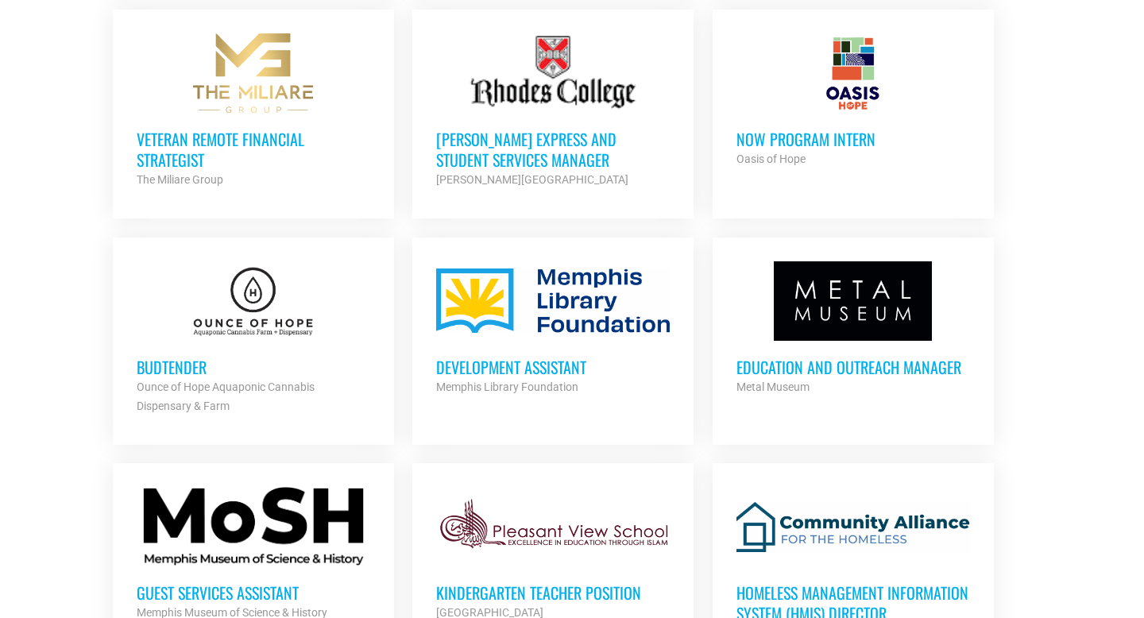
scroll to position [1381, 0]
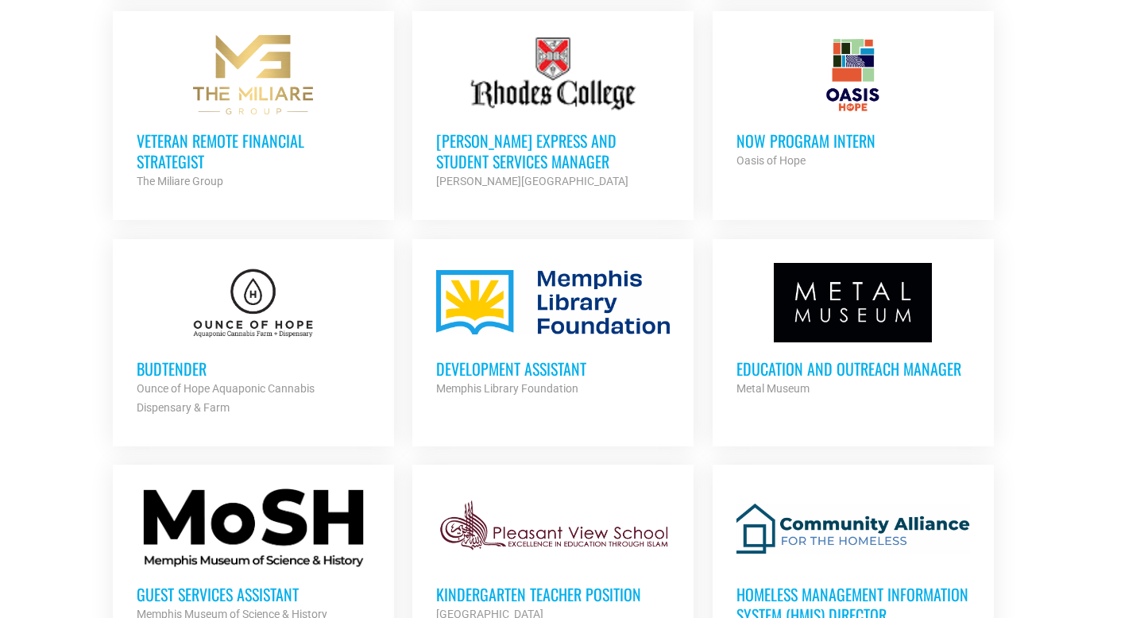
click at [531, 291] on div at bounding box center [553, 302] width 234 height 79
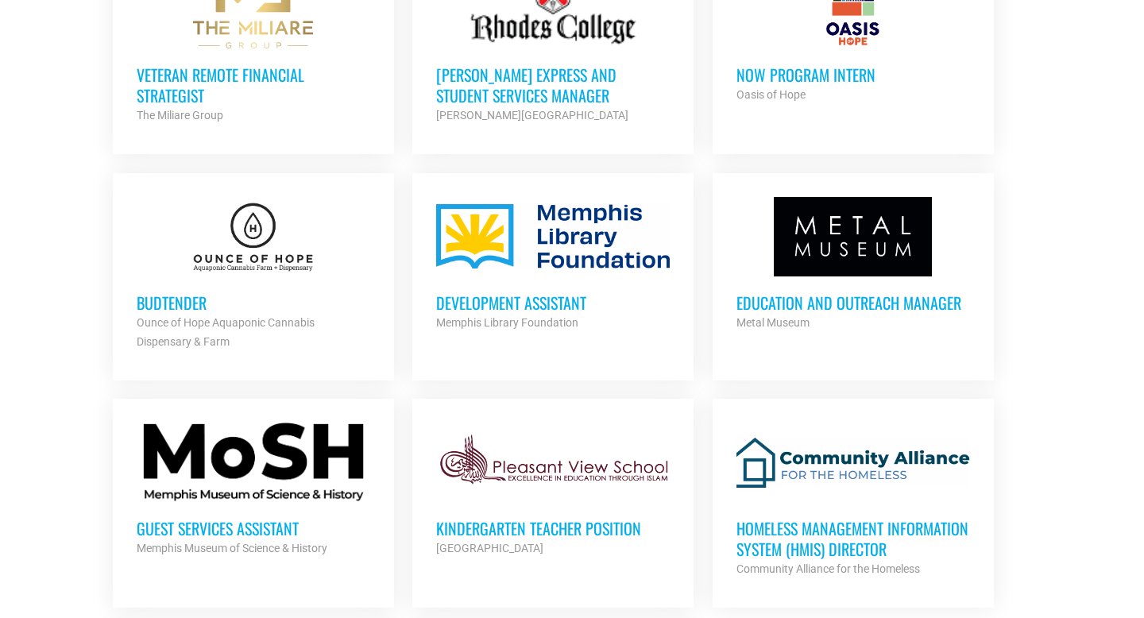
scroll to position [1448, 0]
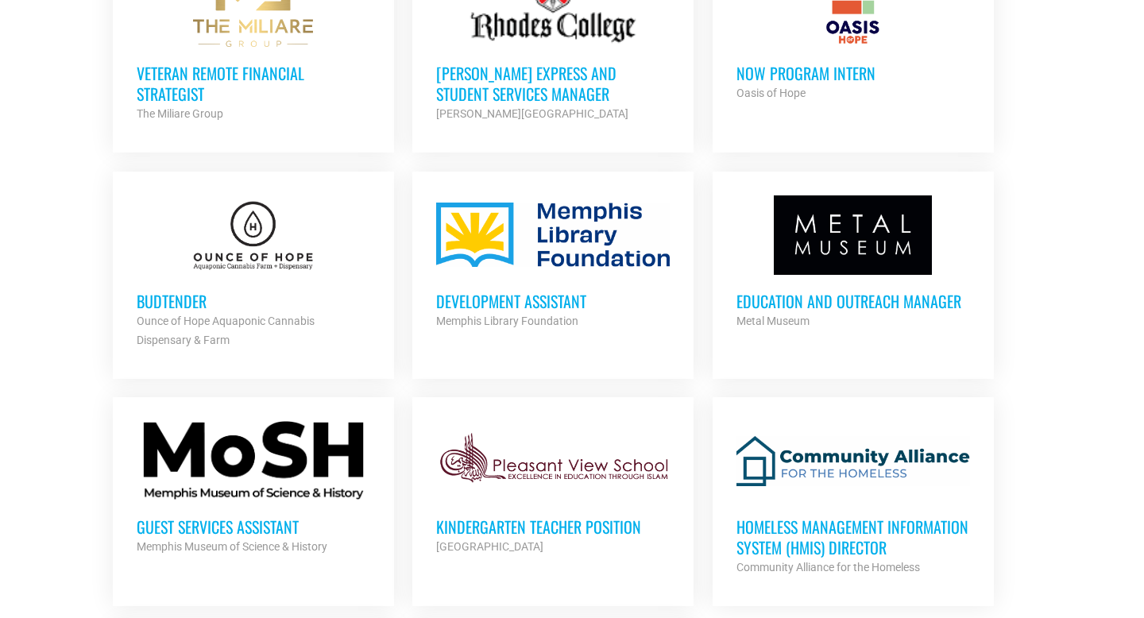
click at [254, 261] on div at bounding box center [254, 235] width 234 height 79
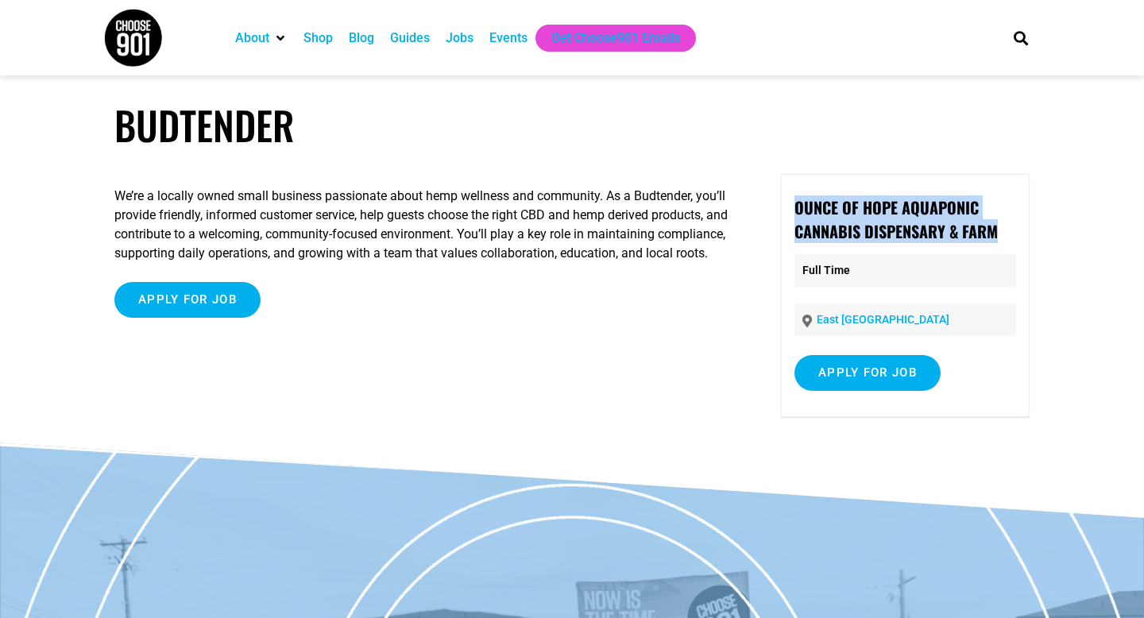
drag, startPoint x: 792, startPoint y: 202, endPoint x: 1007, endPoint y: 235, distance: 217.2
click at [1007, 235] on div "Ounce of Hope Aquaponic Cannabis Dispensary & Farm Full Time East Memphis Apply…" at bounding box center [905, 295] width 249 height 243
copy strong "Ounce of Hope Aquaponic Cannabis Dispensary & Farm"
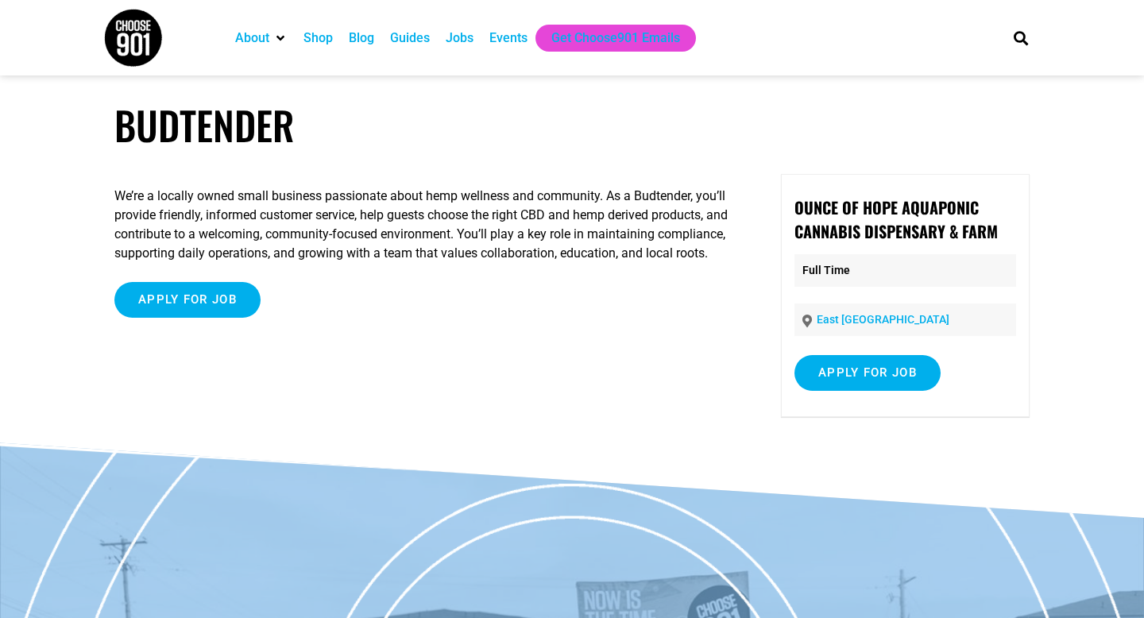
click at [441, 263] on p "We’re a locally owned small business passionate about hemp wellness and communi…" at bounding box center [424, 225] width 621 height 76
click at [242, 310] on input "Apply for job" at bounding box center [187, 300] width 146 height 36
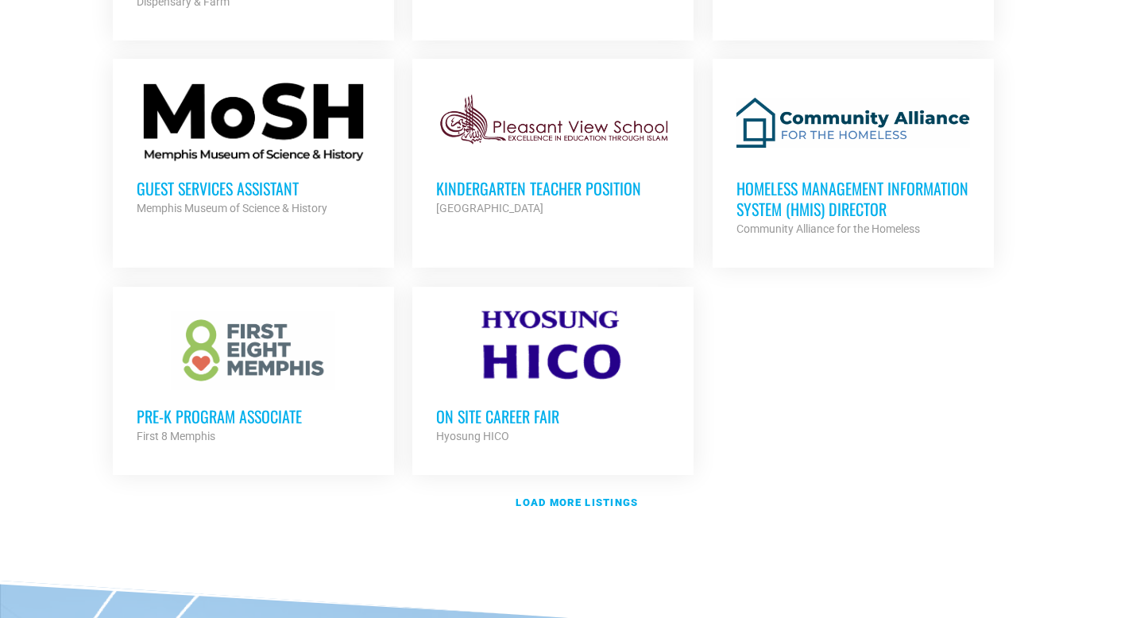
scroll to position [1791, 0]
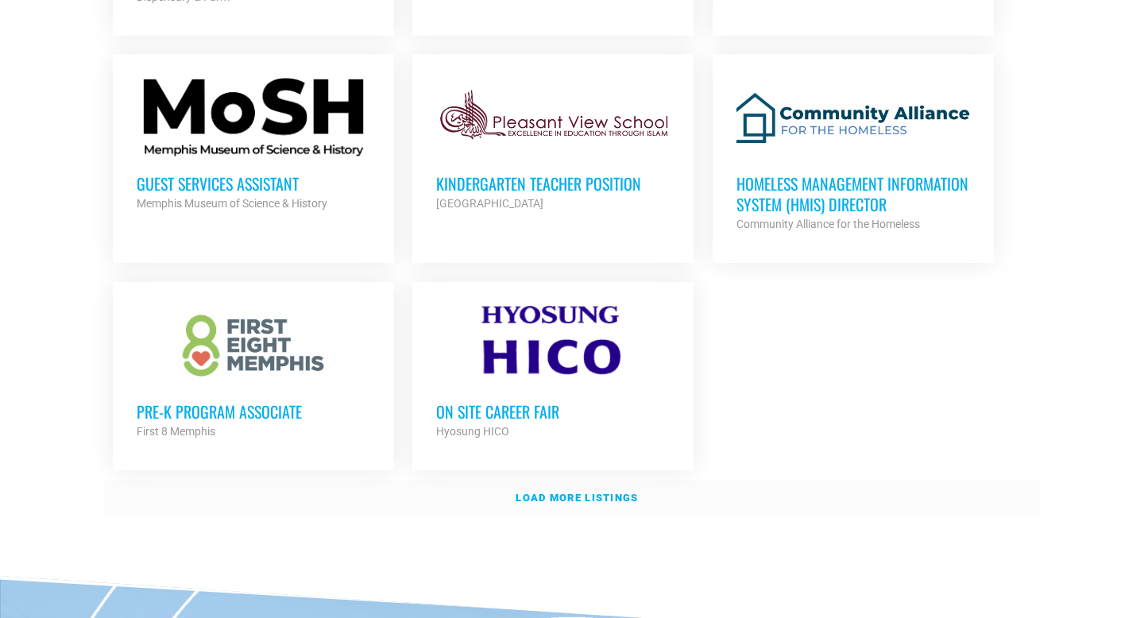
click at [557, 492] on strong "Load more listings" at bounding box center [577, 498] width 122 height 12
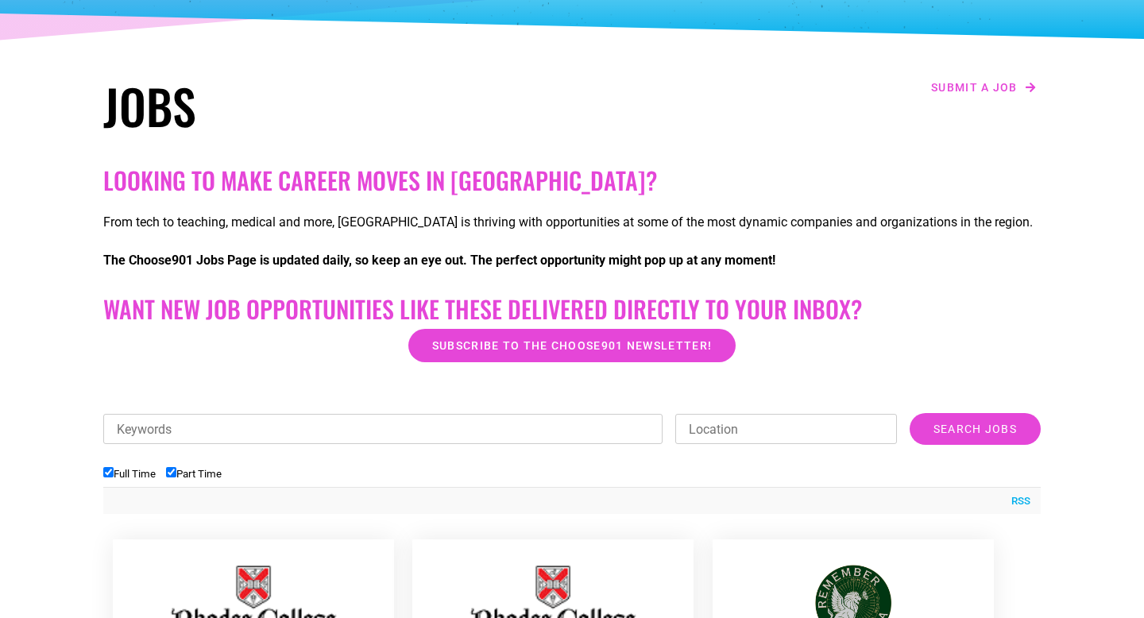
scroll to position [190, 0]
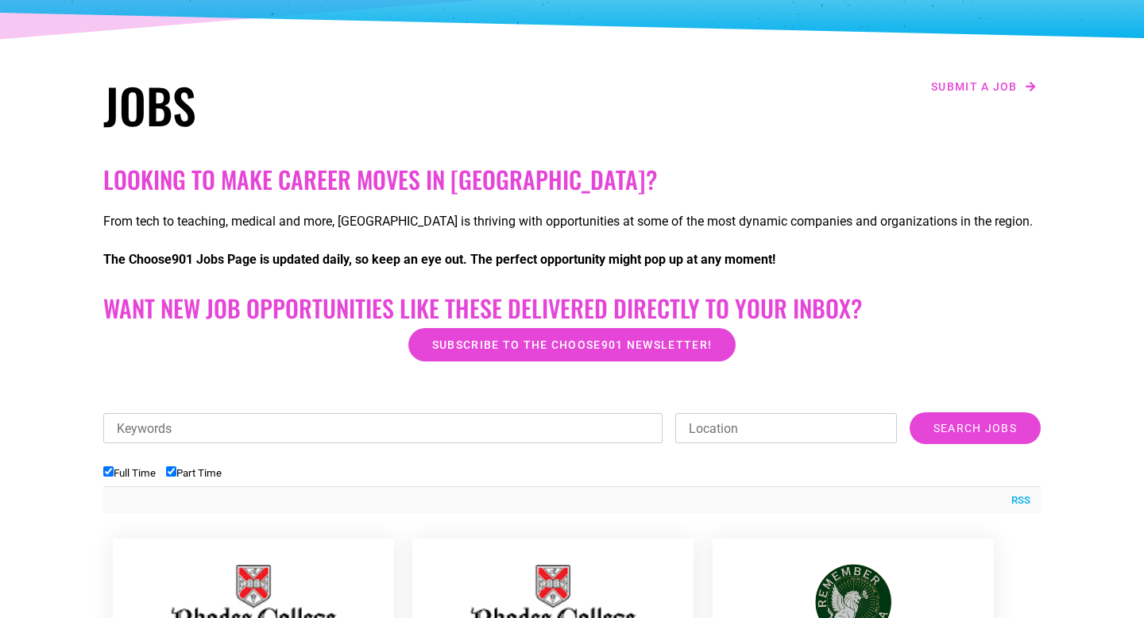
click at [488, 426] on input "Keywords" at bounding box center [383, 428] width 560 height 30
click at [134, 465] on li "Full Time" at bounding box center [134, 473] width 63 height 26
click at [130, 470] on label "Full Time" at bounding box center [129, 473] width 52 height 12
click at [114, 470] on input "Full Time" at bounding box center [108, 472] width 10 height 10
checkbox input "false"
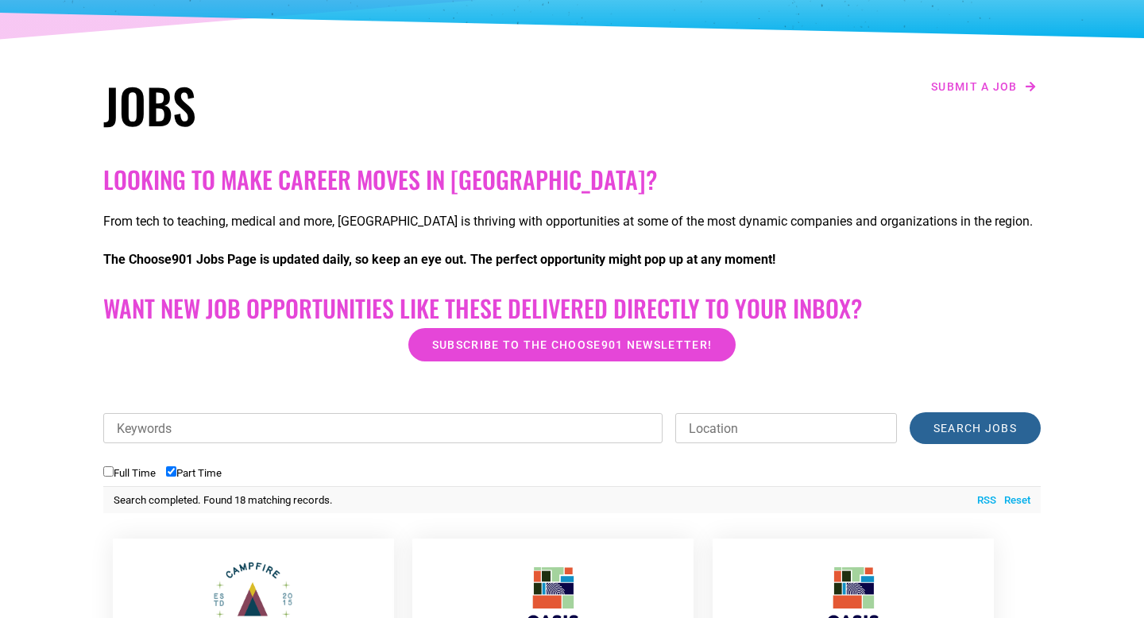
click at [981, 432] on input "Search Jobs" at bounding box center [975, 428] width 131 height 32
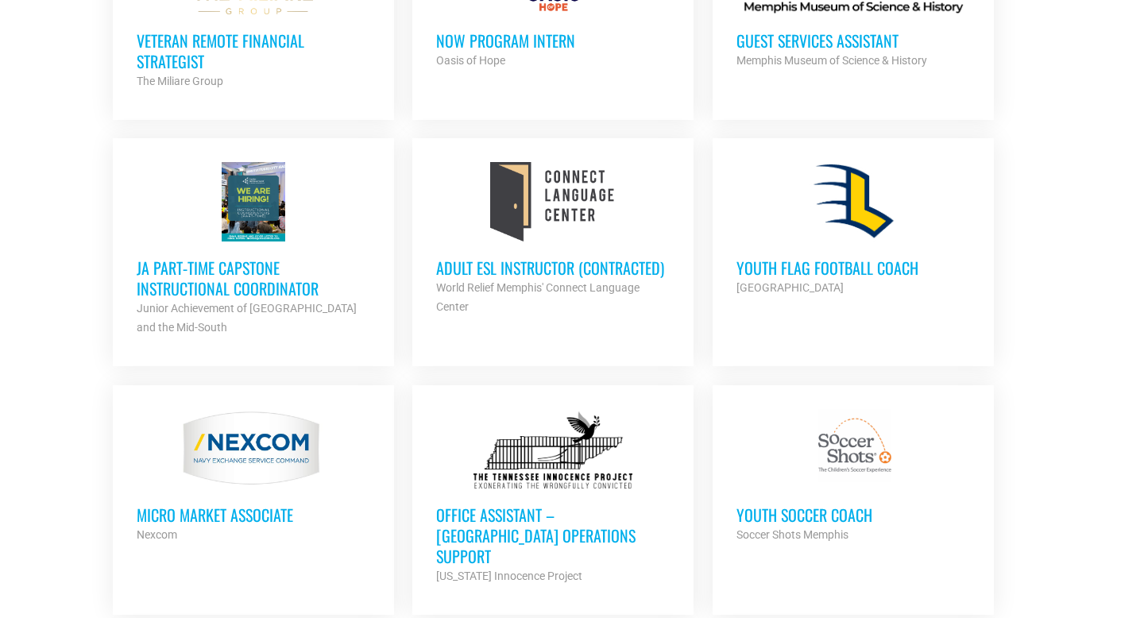
scroll to position [1053, 0]
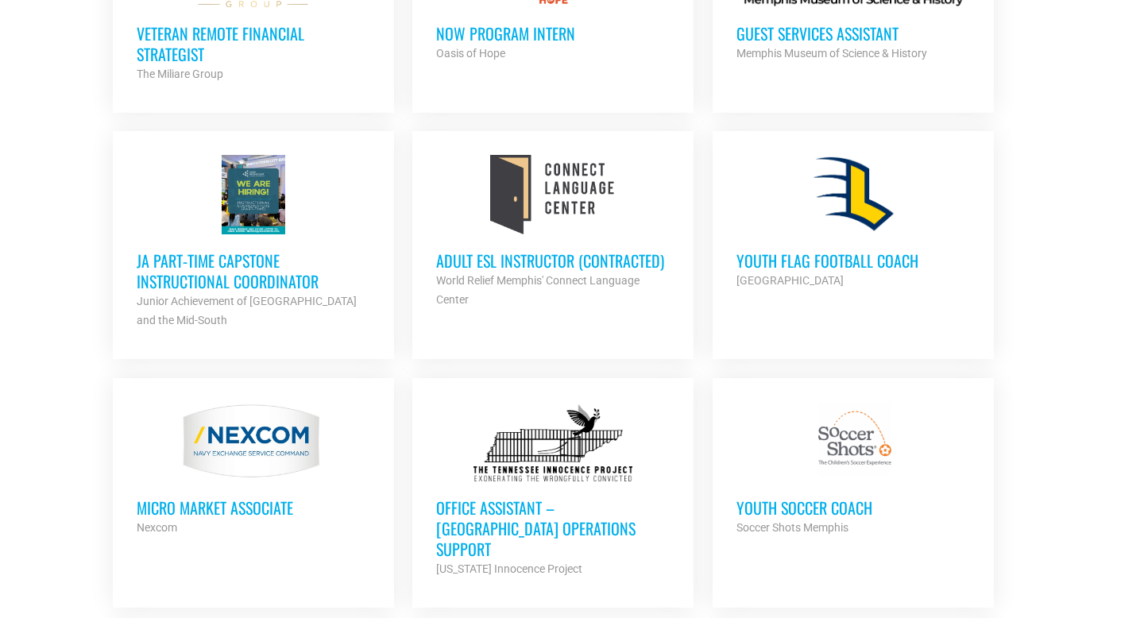
click at [854, 234] on div "Youth Flag Football Coach Lausanne Collegiate School Partner Org" at bounding box center [854, 262] width 234 height 56
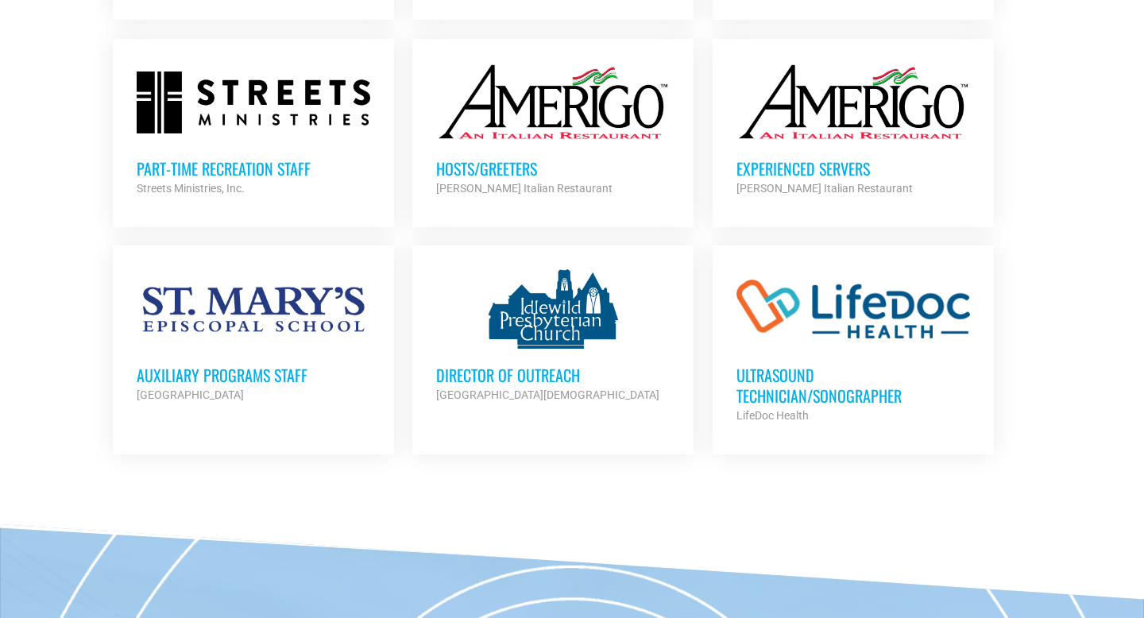
scroll to position [1627, 0]
